Goal: Task Accomplishment & Management: Use online tool/utility

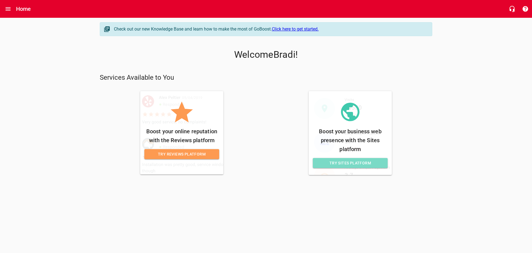
click at [347, 164] on span "Try Sites Platform" at bounding box center [350, 162] width 66 height 7
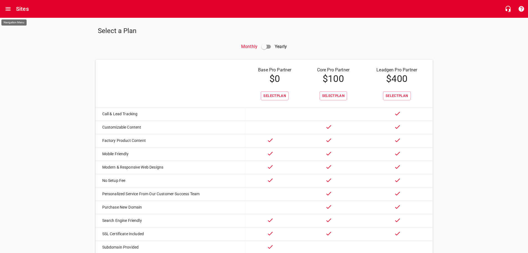
click at [9, 9] on icon "Open drawer" at bounding box center [8, 8] width 5 height 3
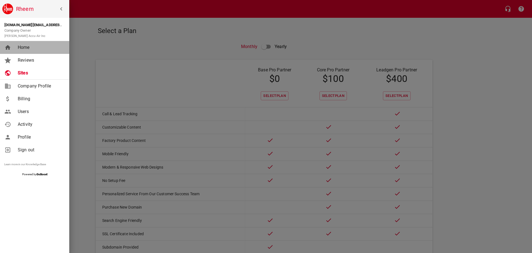
click at [26, 46] on span "Home" at bounding box center [40, 47] width 45 height 7
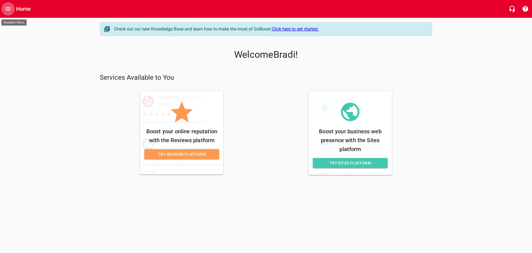
click at [8, 5] on button "Open drawer" at bounding box center [7, 8] width 13 height 13
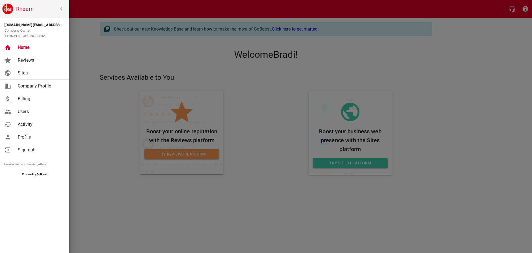
click at [96, 58] on div at bounding box center [266, 126] width 532 height 253
